Goal: Task Accomplishment & Management: Use online tool/utility

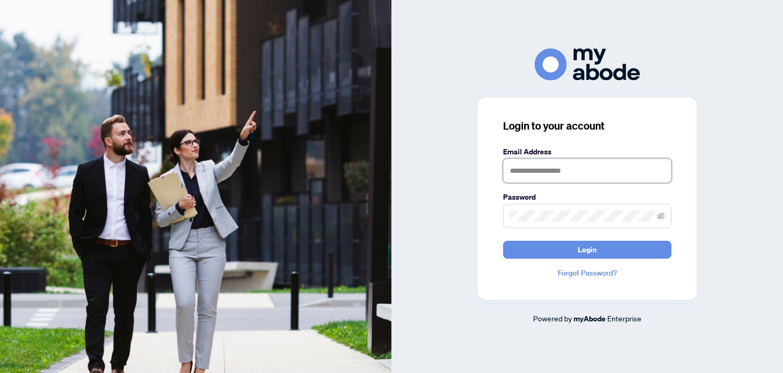
click at [541, 166] on input "text" at bounding box center [587, 170] width 168 height 24
type input "**********"
click at [503, 241] on button "Login" at bounding box center [587, 250] width 168 height 18
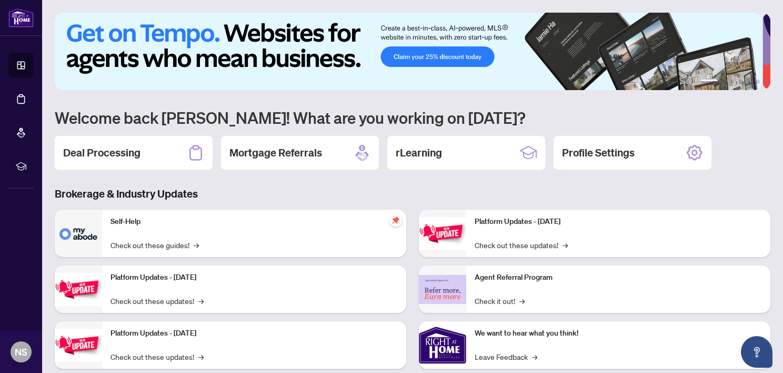
click at [155, 150] on div "Deal Processing" at bounding box center [134, 153] width 158 height 34
